Goal: Task Accomplishment & Management: Use online tool/utility

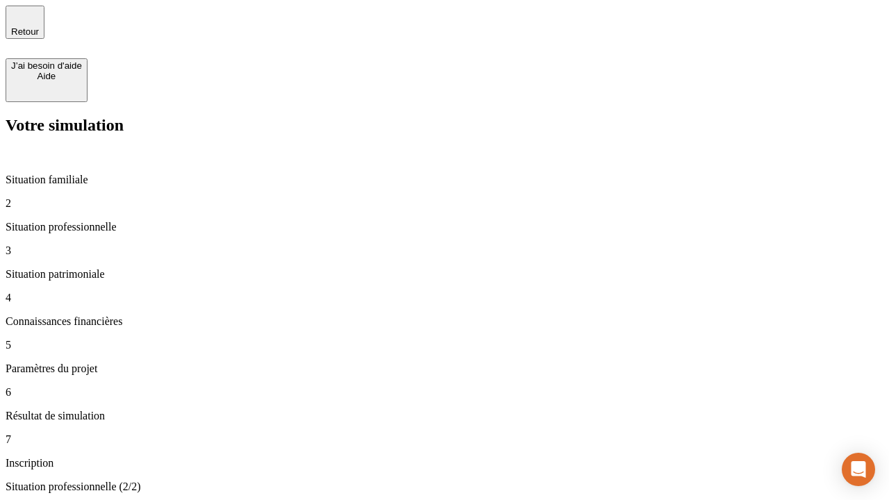
type input "30 000"
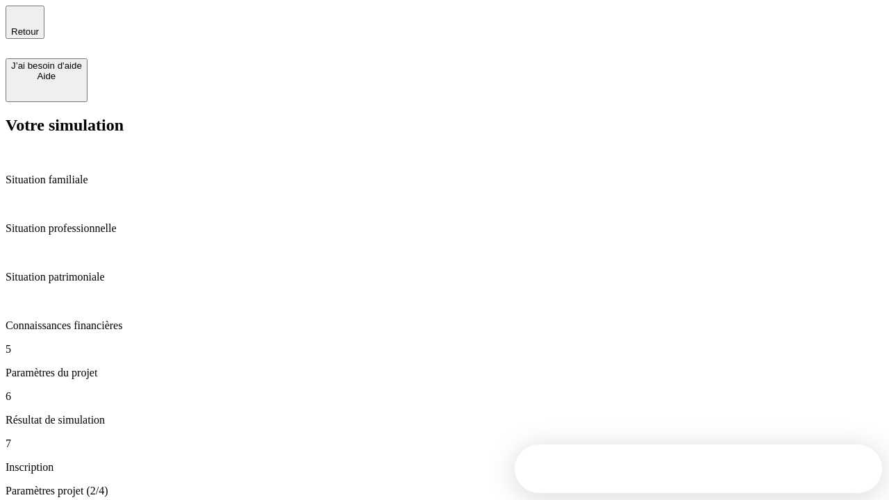
type input "25"
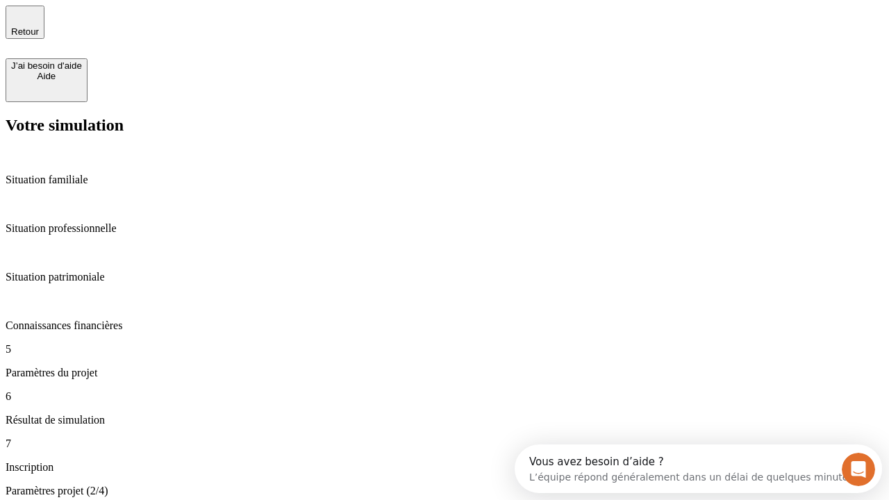
type input "64"
type input "1 000"
type input "640"
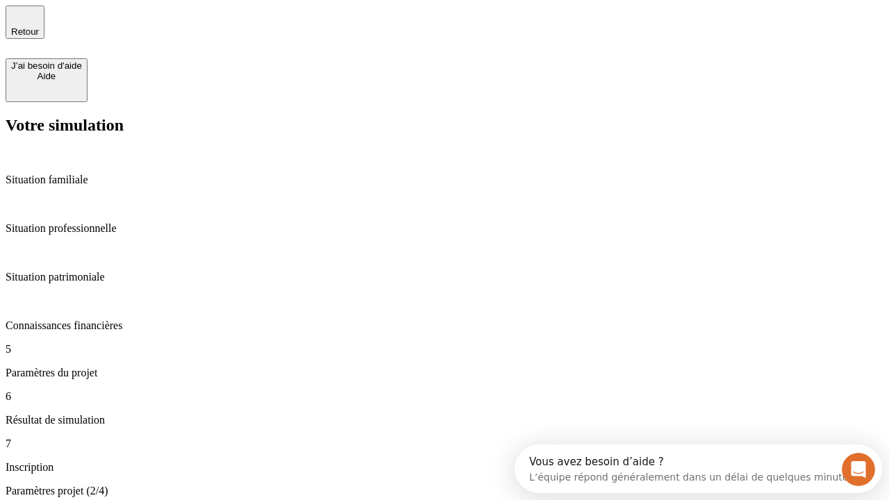
type input "47"
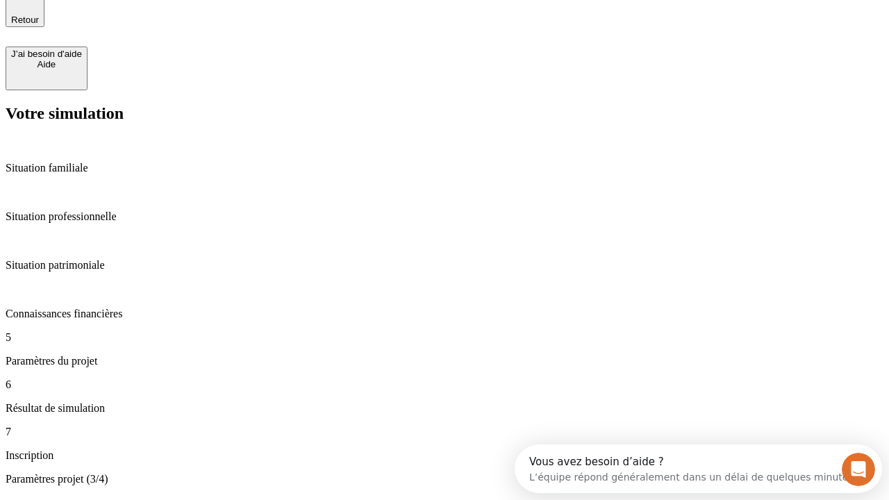
scroll to position [26, 0]
